Goal: Information Seeking & Learning: Learn about a topic

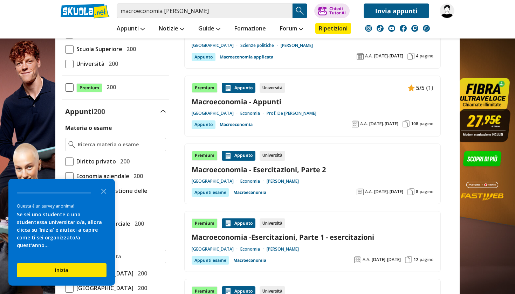
scroll to position [211, 0]
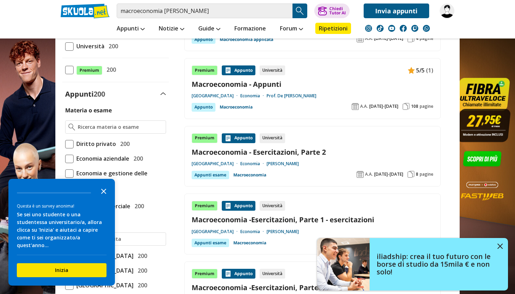
click at [105, 198] on icon "Close the survey" at bounding box center [104, 191] width 14 height 14
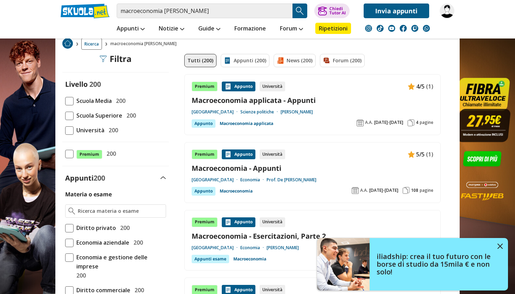
scroll to position [124, 0]
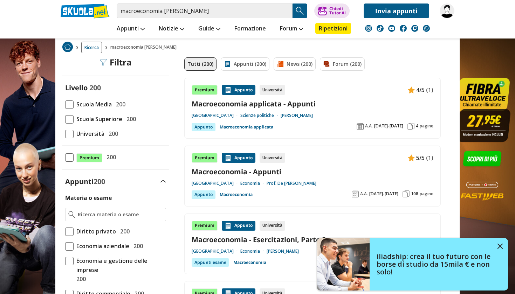
click at [69, 134] on span at bounding box center [69, 134] width 8 height 8
click at [65, 134] on input "Università 200" at bounding box center [65, 134] width 0 height 0
click at [120, 211] on input "Materia o esame" at bounding box center [120, 214] width 85 height 7
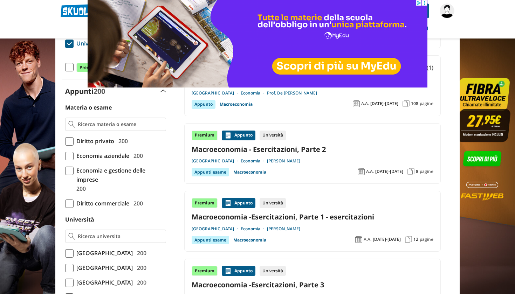
click at [144, 126] on input "Materia o esame" at bounding box center [120, 124] width 85 height 7
type input "e"
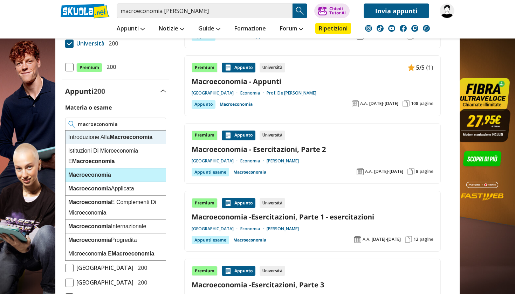
click at [146, 174] on div "Macroeconomia" at bounding box center [115, 175] width 100 height 14
type input "Macroeconomia"
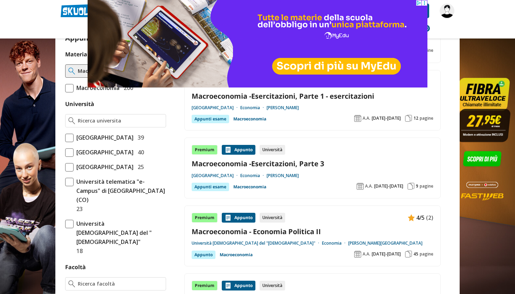
scroll to position [169, 0]
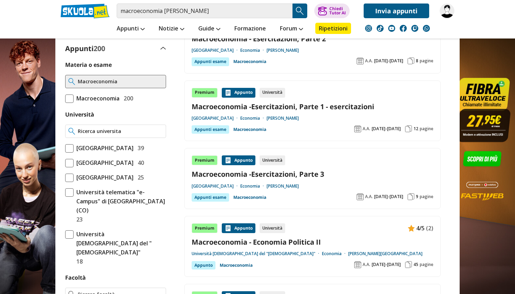
click at [118, 132] on input "Università" at bounding box center [120, 131] width 85 height 7
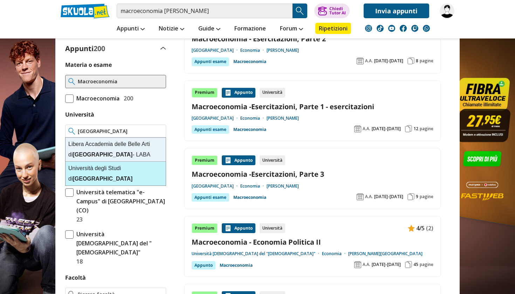
click at [117, 171] on div "Università degli Studi di Firenze" at bounding box center [115, 174] width 100 height 24
type input "Università degli Studi di Firenze"
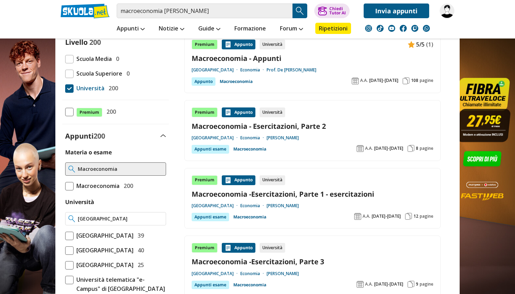
scroll to position [0, 0]
